Goal: Check status: Check status

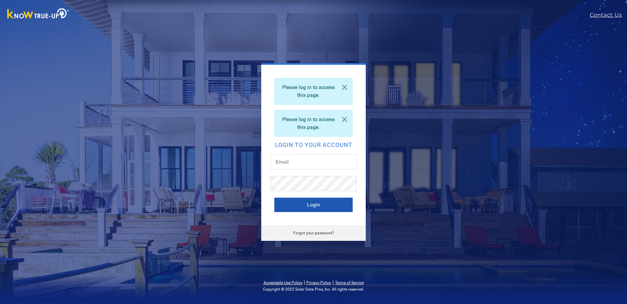
type input "[EMAIL_ADDRESS][DOMAIN_NAME]"
click at [309, 205] on button "Login" at bounding box center [313, 204] width 78 height 14
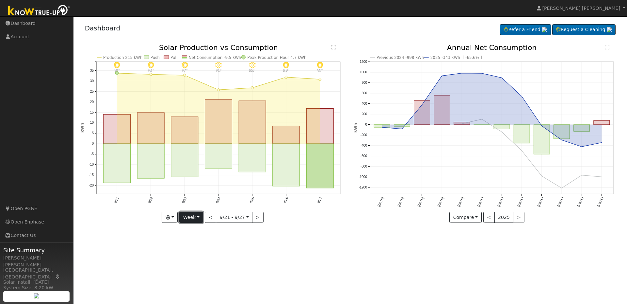
click at [195, 220] on button "Week" at bounding box center [191, 216] width 24 height 11
drag, startPoint x: 188, startPoint y: 249, endPoint x: 182, endPoint y: 240, distance: 10.1
click at [188, 249] on link "Month" at bounding box center [202, 248] width 45 height 9
type input "[DATE]"
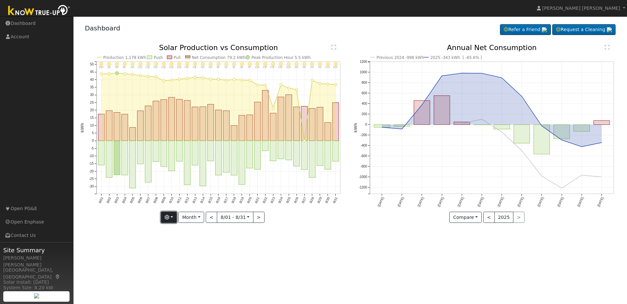
click at [174, 220] on button "button" at bounding box center [169, 216] width 16 height 11
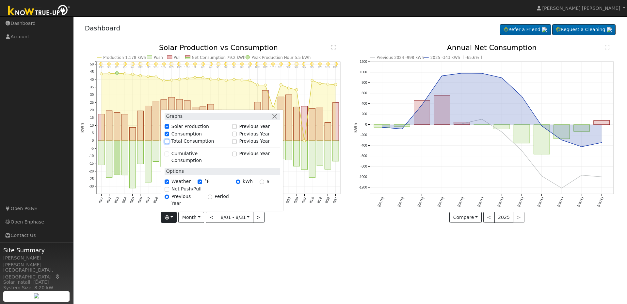
click at [169, 143] on input "Total Consumption" at bounding box center [167, 141] width 5 height 5
checkbox input "true"
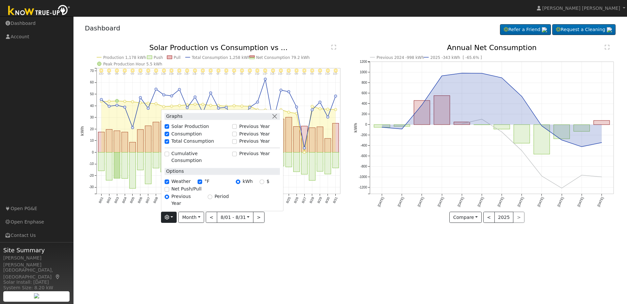
drag, startPoint x: 328, startPoint y: 232, endPoint x: 325, endPoint y: 185, distance: 46.8
click at [327, 232] on div "8/31 - Clear 103° 8/30 - Clear 100° 8/29 - Clear 96° 8/28 - Clear 96° 8/27 - Cl…" at bounding box center [214, 138] width 274 height 188
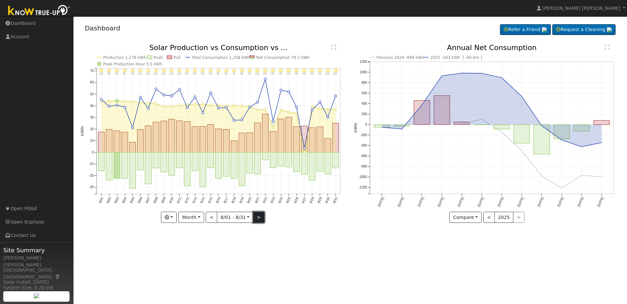
click at [259, 220] on button ">" at bounding box center [258, 216] width 11 height 11
type input "[DATE]"
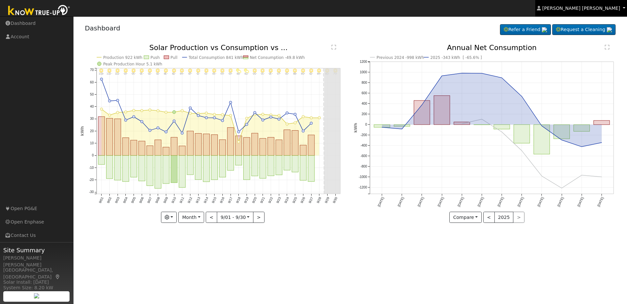
click at [597, 5] on link "[PERSON_NAME] [PERSON_NAME]" at bounding box center [582, 8] width 92 height 16
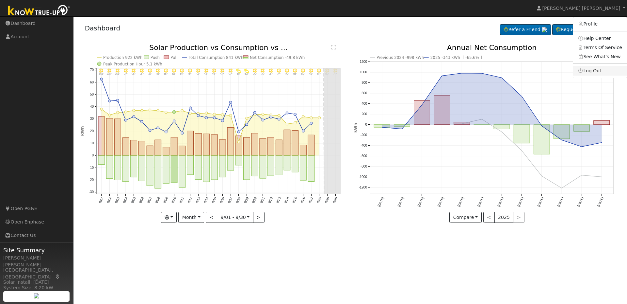
click at [584, 70] on icon at bounding box center [581, 70] width 6 height 5
